Goal: Task Accomplishment & Management: Manage account settings

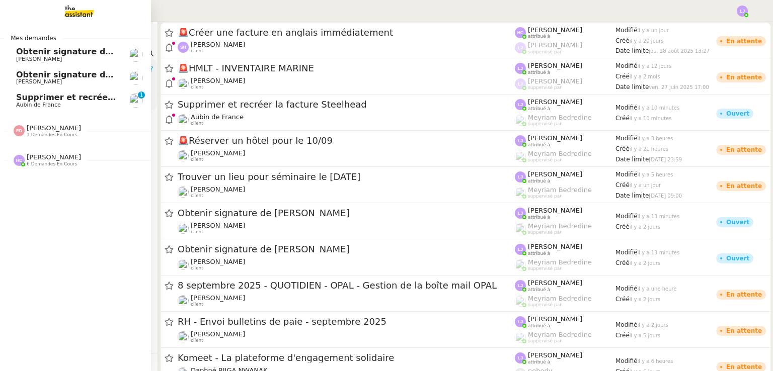
click at [105, 59] on span "[PERSON_NAME]" at bounding box center [67, 59] width 102 height 6
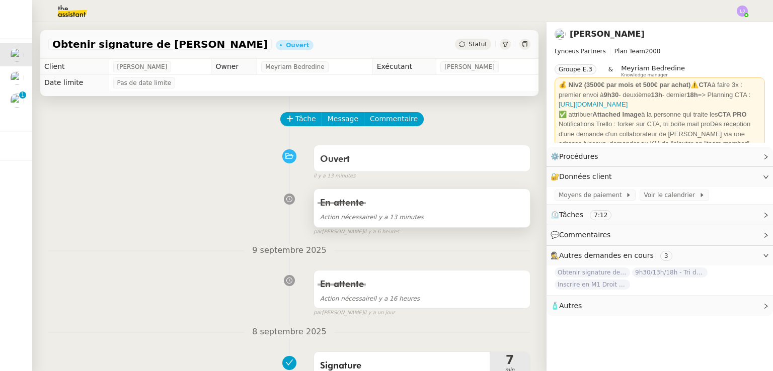
scroll to position [199, 0]
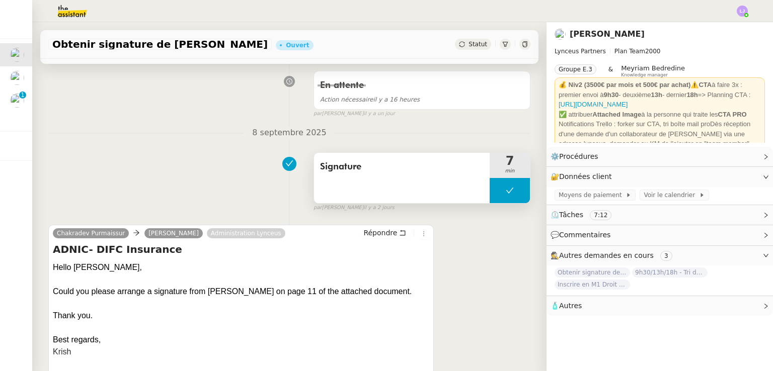
click at [490, 190] on button at bounding box center [510, 190] width 40 height 25
click at [498, 190] on icon at bounding box center [500, 191] width 4 height 6
click at [511, 192] on div at bounding box center [510, 190] width 40 height 25
click at [516, 192] on icon at bounding box center [520, 191] width 8 height 8
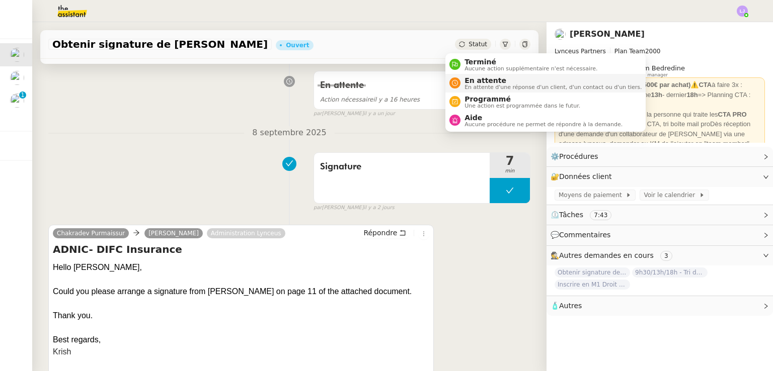
click at [465, 82] on span "En attente" at bounding box center [553, 81] width 177 height 8
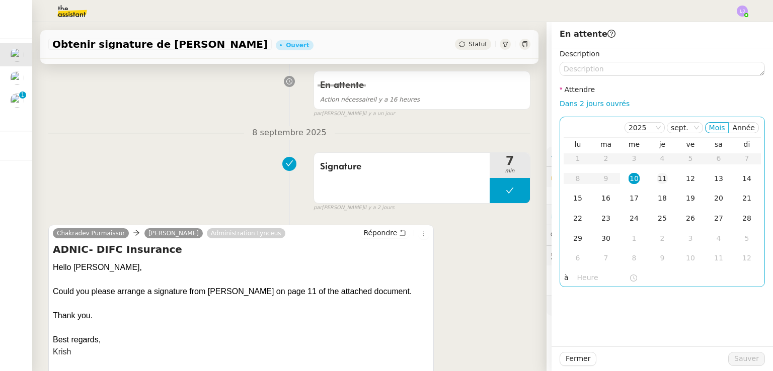
click at [657, 178] on div "11" at bounding box center [662, 178] width 11 height 11
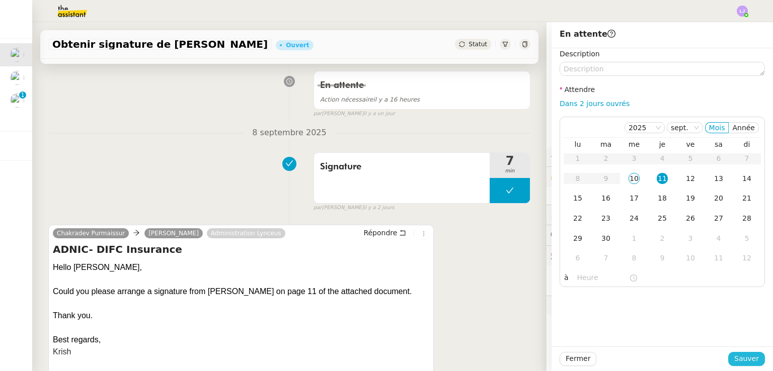
click at [735, 357] on span "Sauver" at bounding box center [746, 359] width 25 height 12
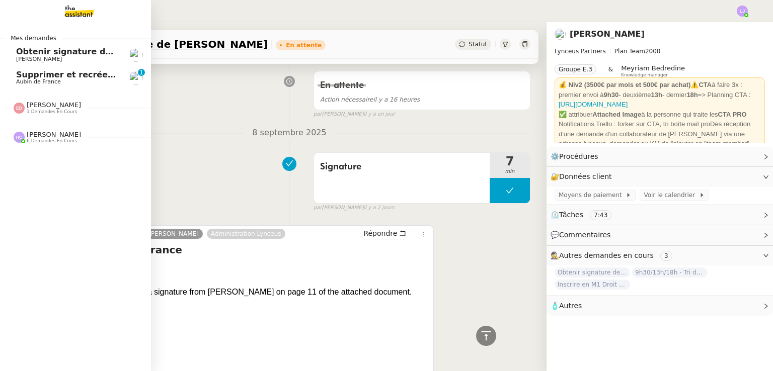
click at [53, 57] on span "[PERSON_NAME]" at bounding box center [39, 59] width 46 height 7
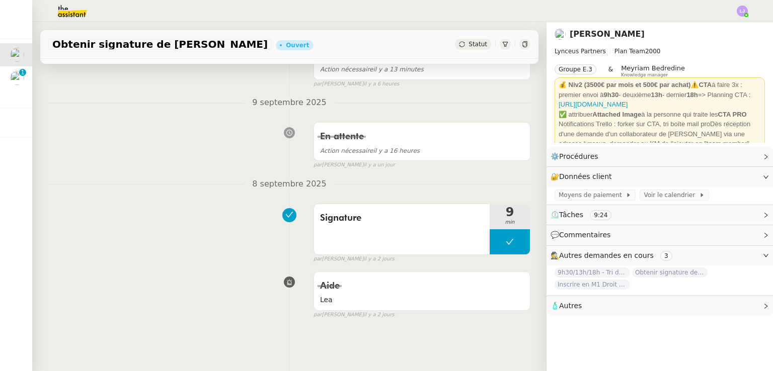
scroll to position [135, 0]
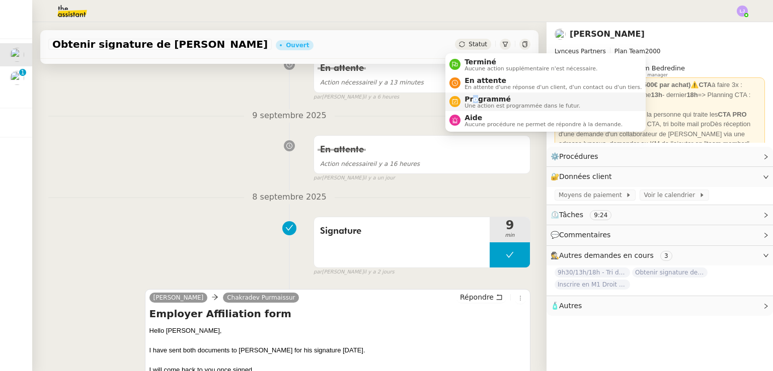
drag, startPoint x: 474, startPoint y: 99, endPoint x: 473, endPoint y: 93, distance: 6.2
click at [473, 93] on li "Programmé Une action est programmée dans le futur." at bounding box center [545, 102] width 200 height 19
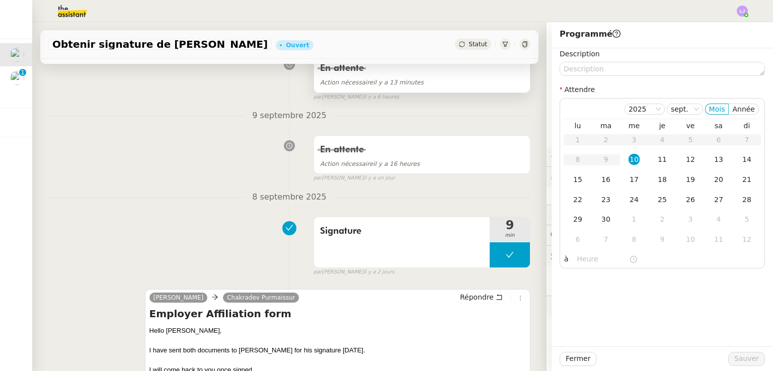
click at [470, 90] on div "En attente Action nécessaire il y a 13 minutes" at bounding box center [422, 73] width 217 height 39
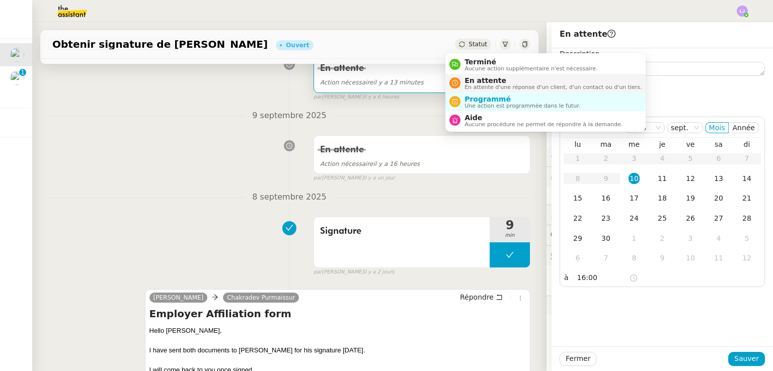
click at [474, 78] on span "En attente" at bounding box center [553, 81] width 177 height 8
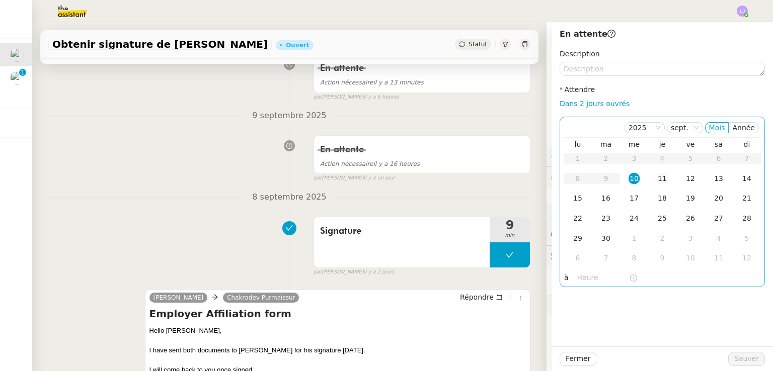
click at [657, 180] on div "11" at bounding box center [662, 178] width 11 height 11
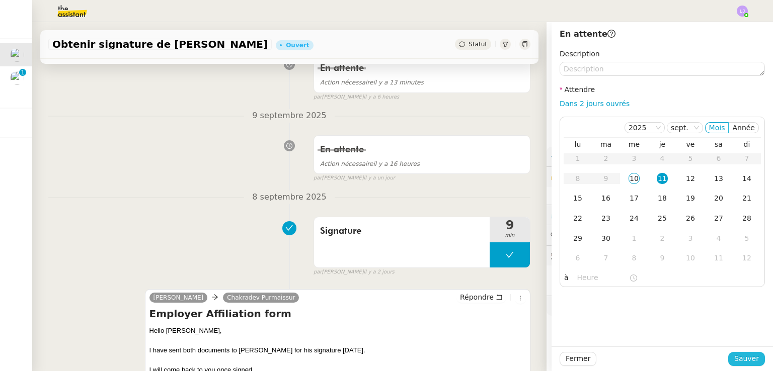
click at [743, 359] on span "Sauver" at bounding box center [746, 359] width 25 height 12
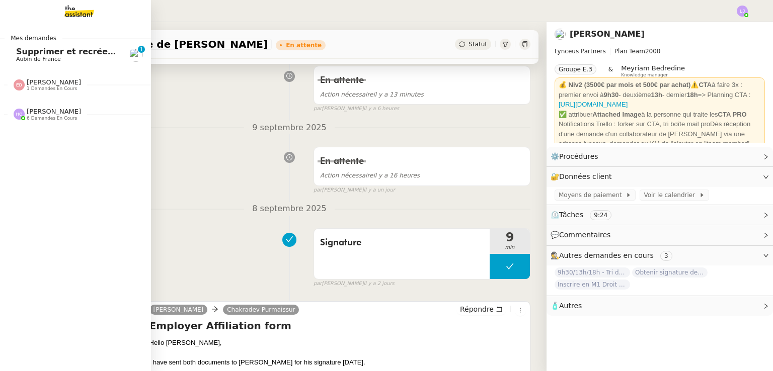
click at [110, 62] on link "Supprimer et recréer la facture Steelhead Aubin de France 0 1 2 3 4 5 6 7 8 9" at bounding box center [75, 54] width 151 height 23
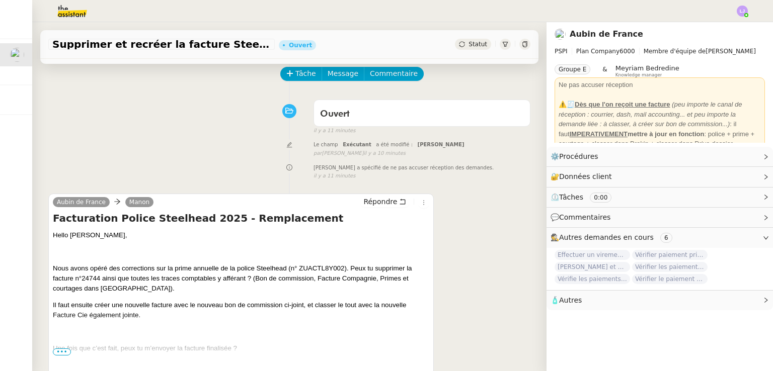
scroll to position [157, 0]
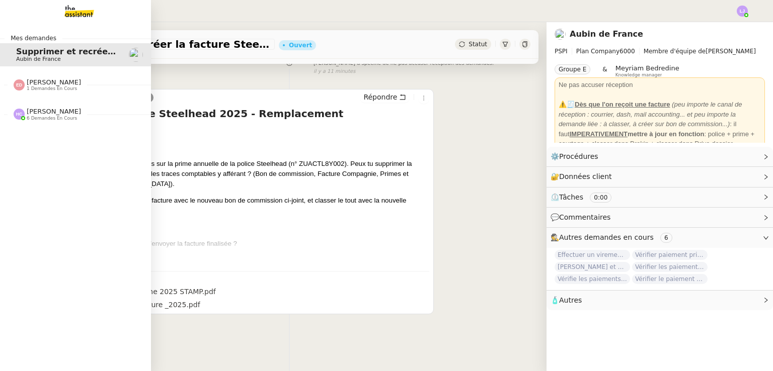
click at [60, 118] on span "6 demandes en cours" at bounding box center [52, 119] width 50 height 6
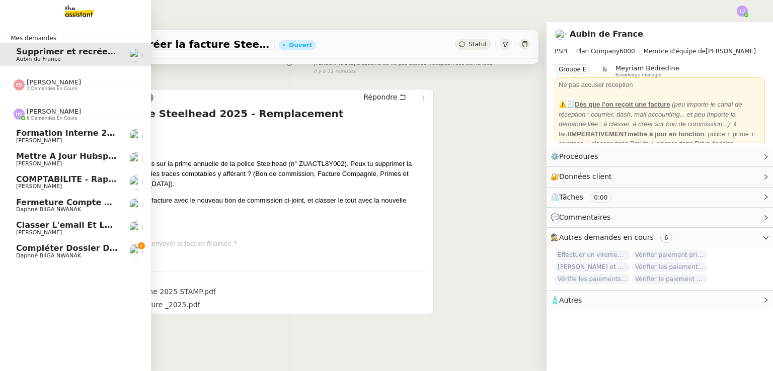
click at [97, 248] on span "Compléter dossier domiciliation asso sur Se Domicilier" at bounding box center [142, 249] width 252 height 10
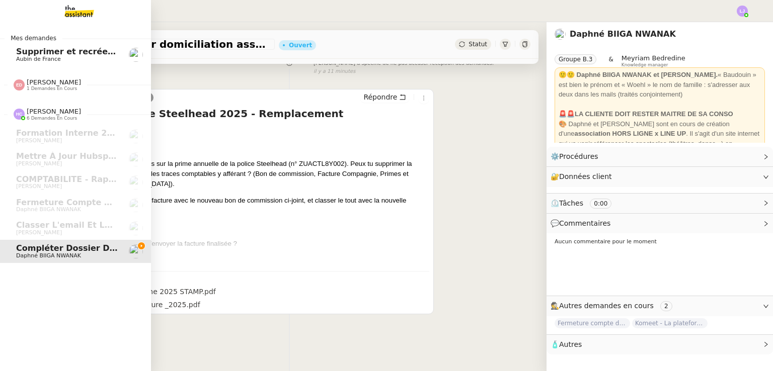
click at [86, 87] on nz-divider "[PERSON_NAME] 1 demandes en cours" at bounding box center [79, 85] width 151 height 13
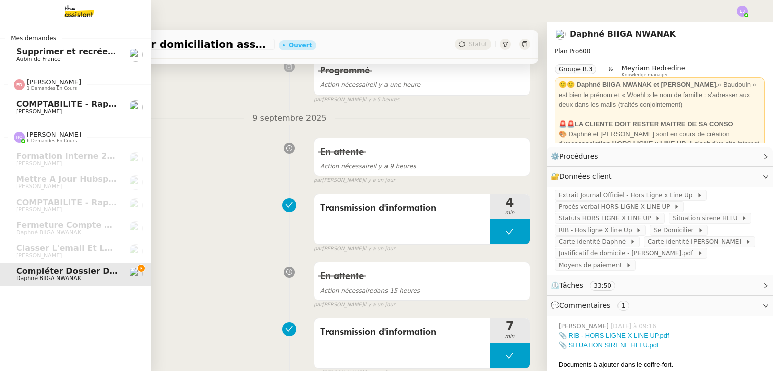
scroll to position [135, 0]
